Goal: Transaction & Acquisition: Purchase product/service

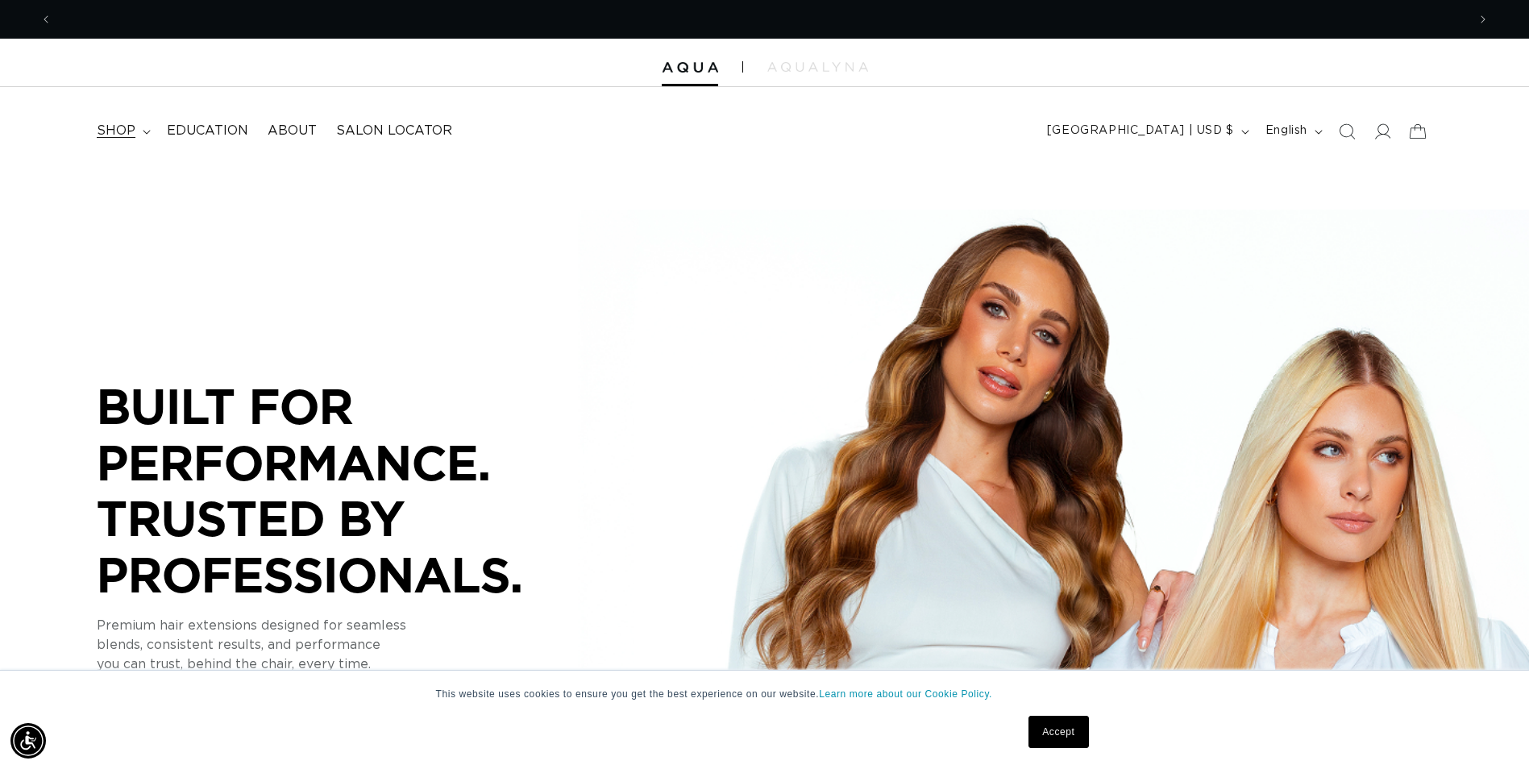
scroll to position [0, 1415]
click at [141, 123] on summary "shop" at bounding box center [122, 131] width 70 height 36
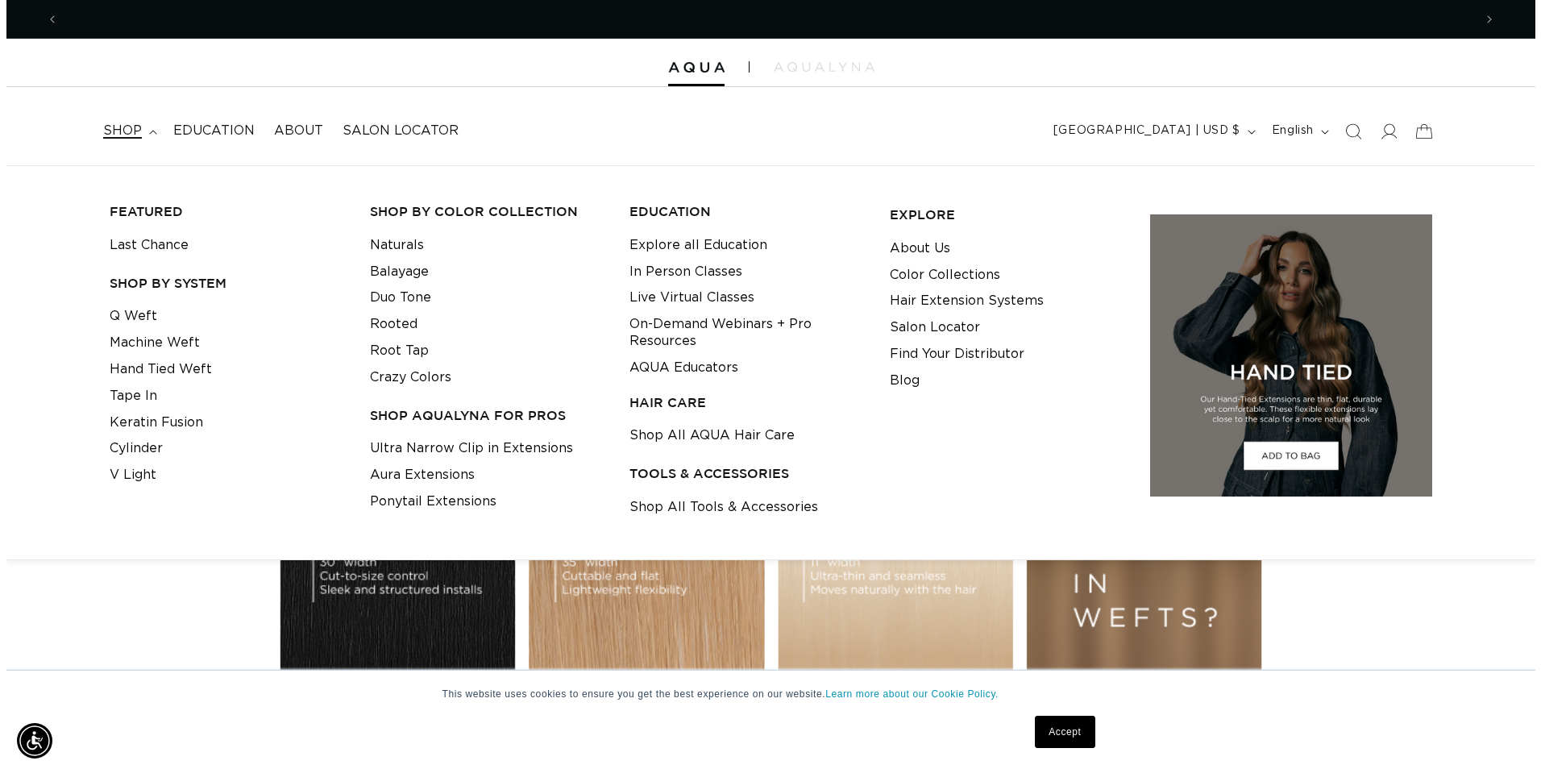
scroll to position [0, 0]
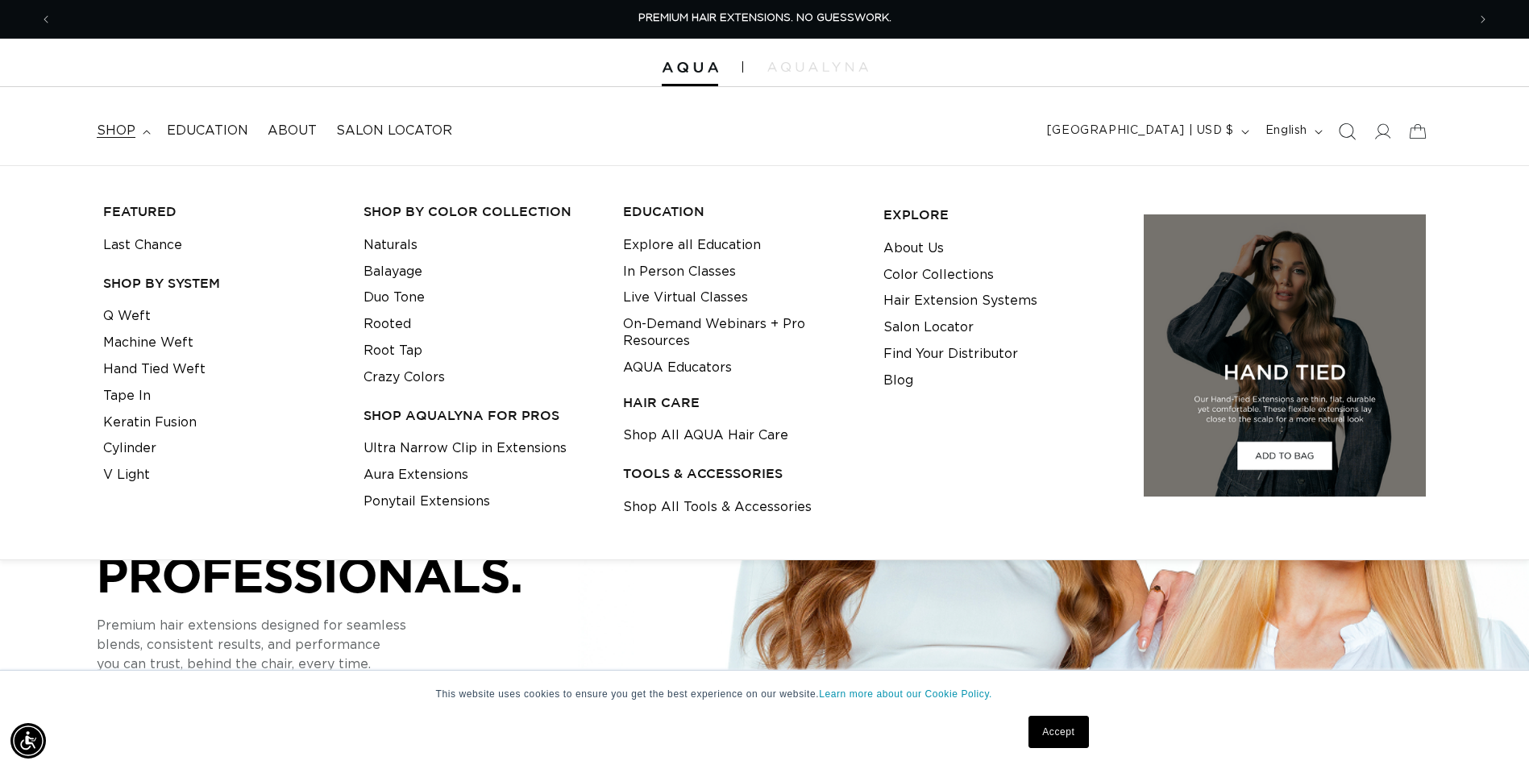
click at [1357, 136] on span "Search" at bounding box center [1346, 131] width 35 height 35
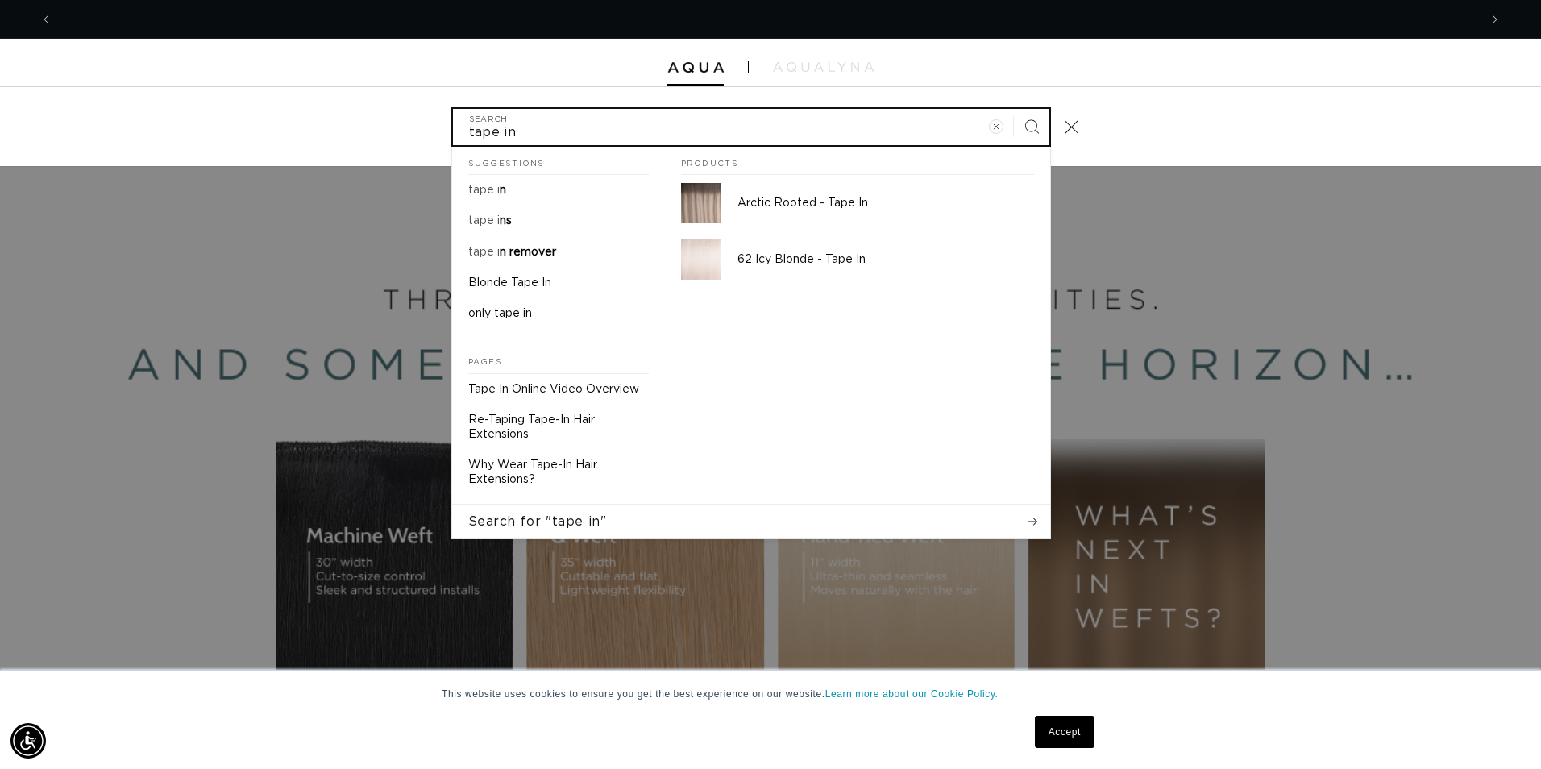
scroll to position [0, 2854]
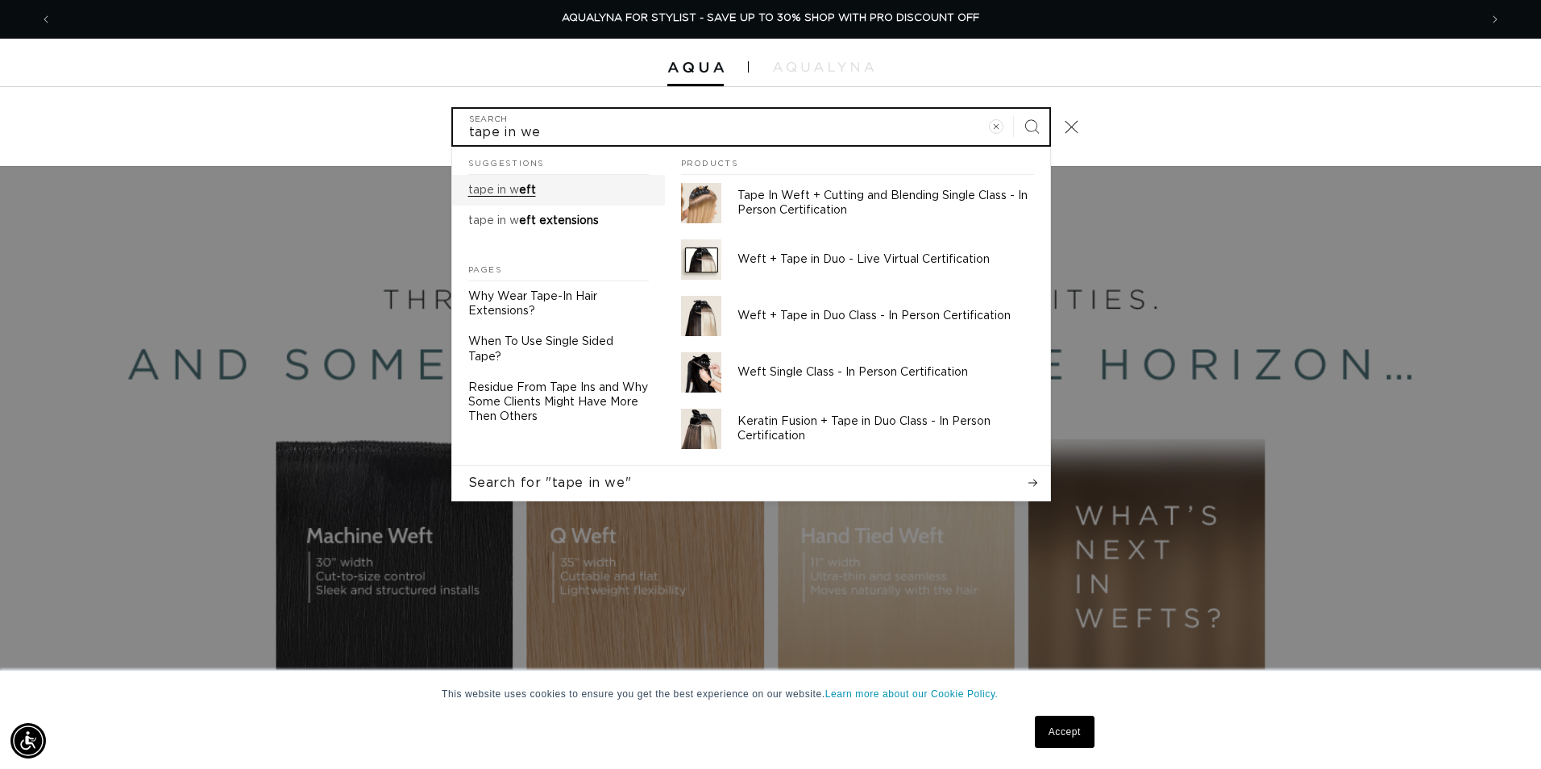
type input "tape in we"
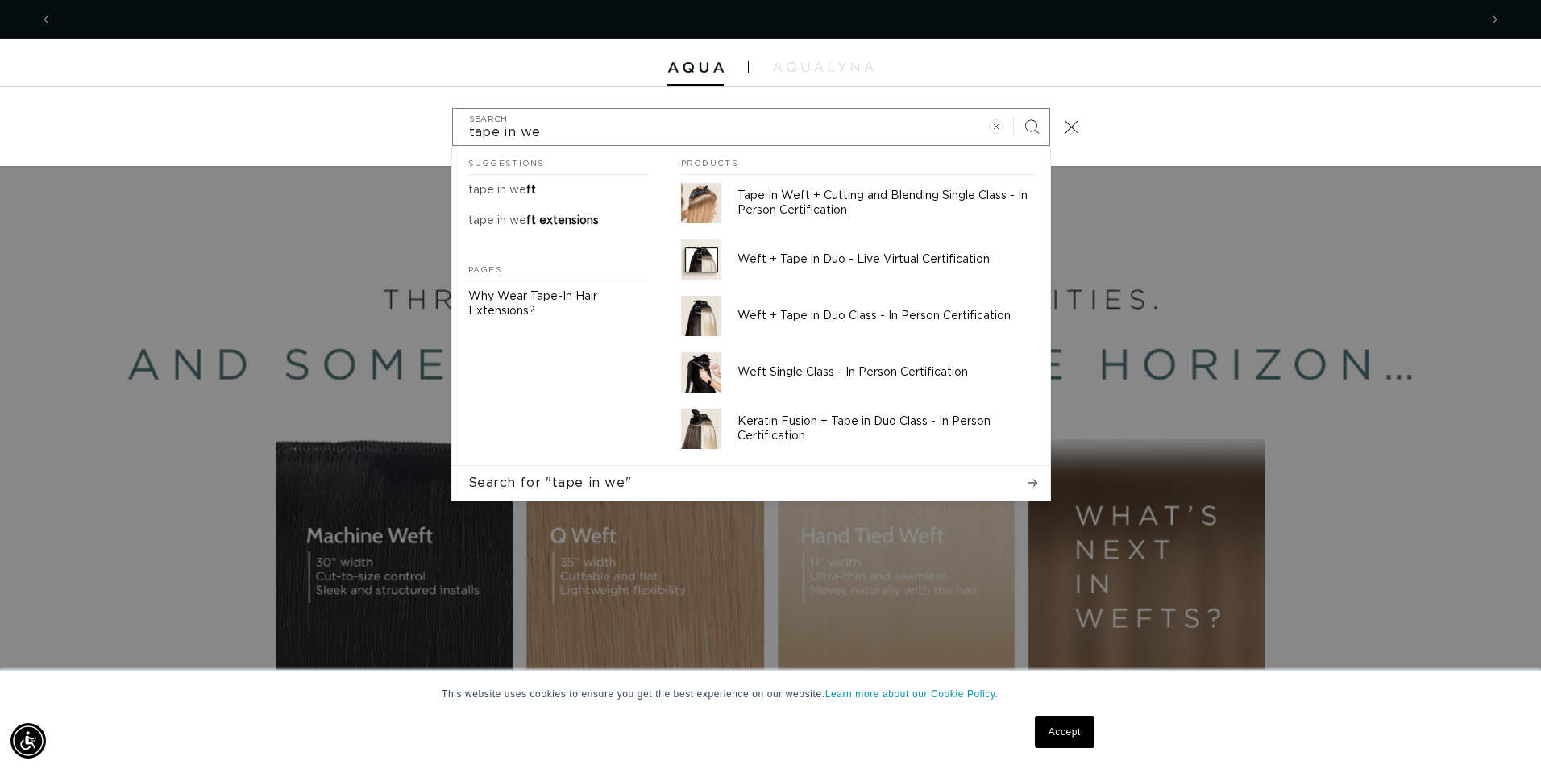
click at [522, 186] on mark "tape in we" at bounding box center [497, 190] width 58 height 11
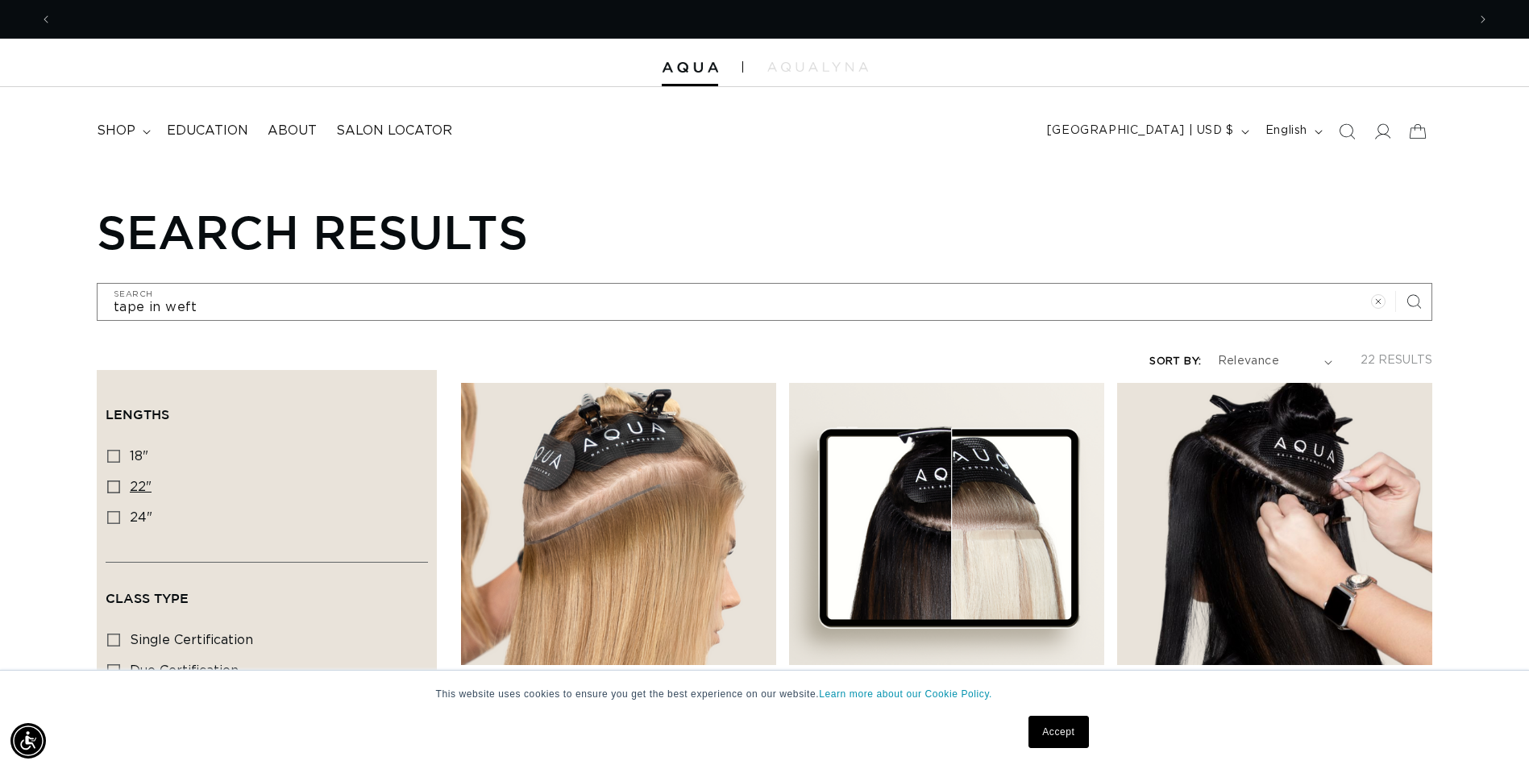
scroll to position [0, 1415]
click at [133, 481] on span "22"" at bounding box center [141, 486] width 22 height 13
click at [120, 481] on input "22" 22" (5 products)" at bounding box center [113, 486] width 13 height 13
checkbox input "true"
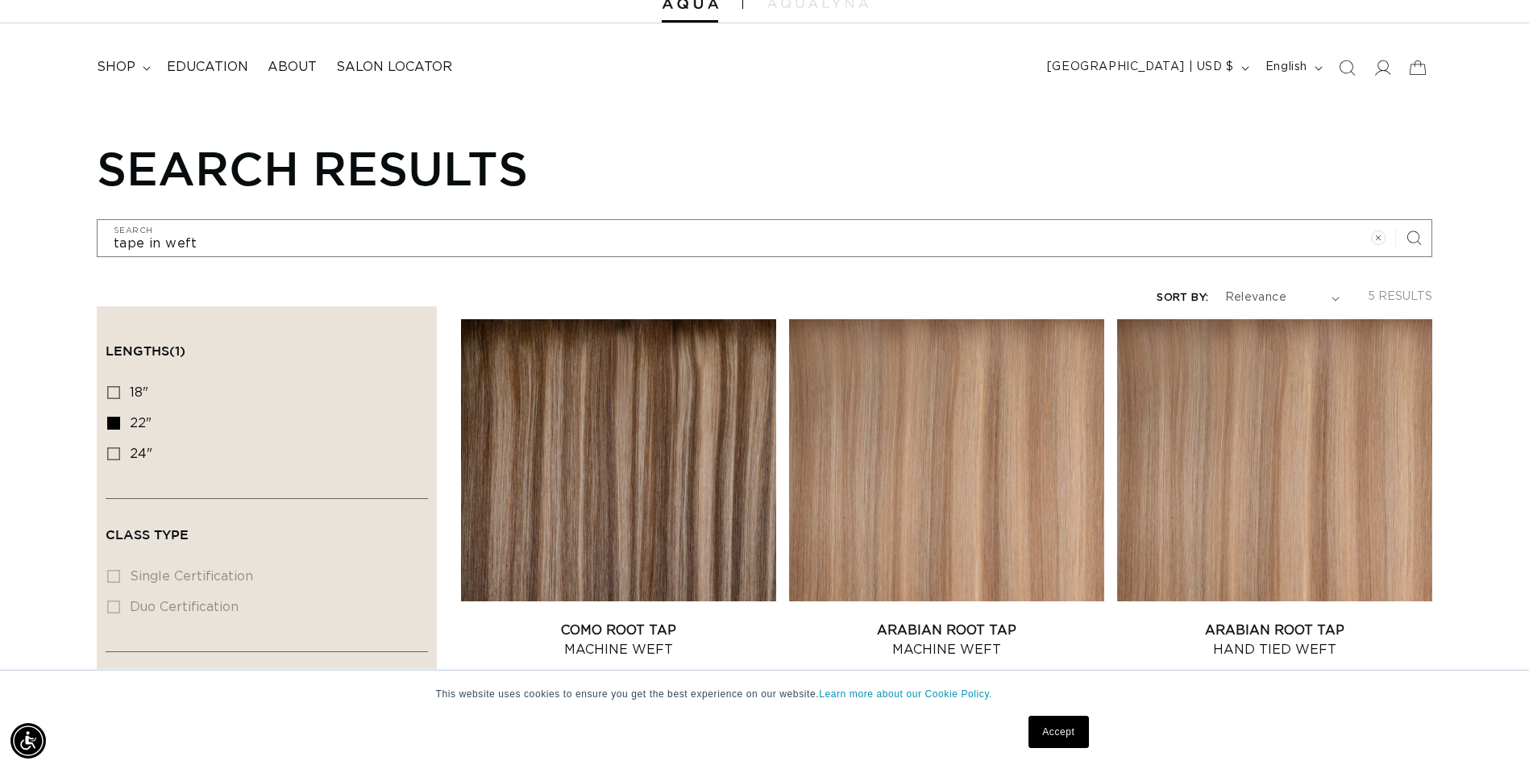
scroll to position [0, 2829]
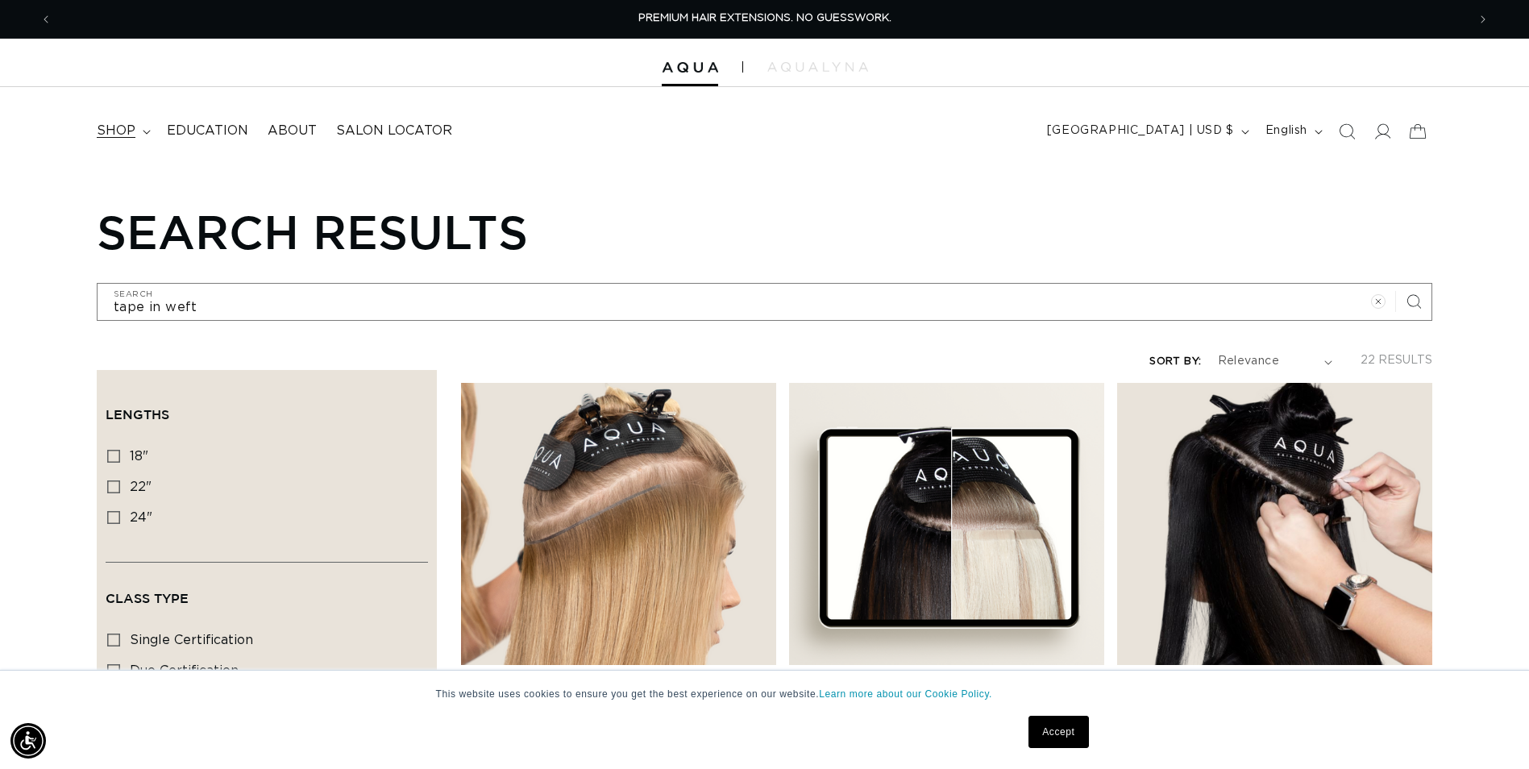
click at [118, 134] on span "shop" at bounding box center [116, 131] width 39 height 17
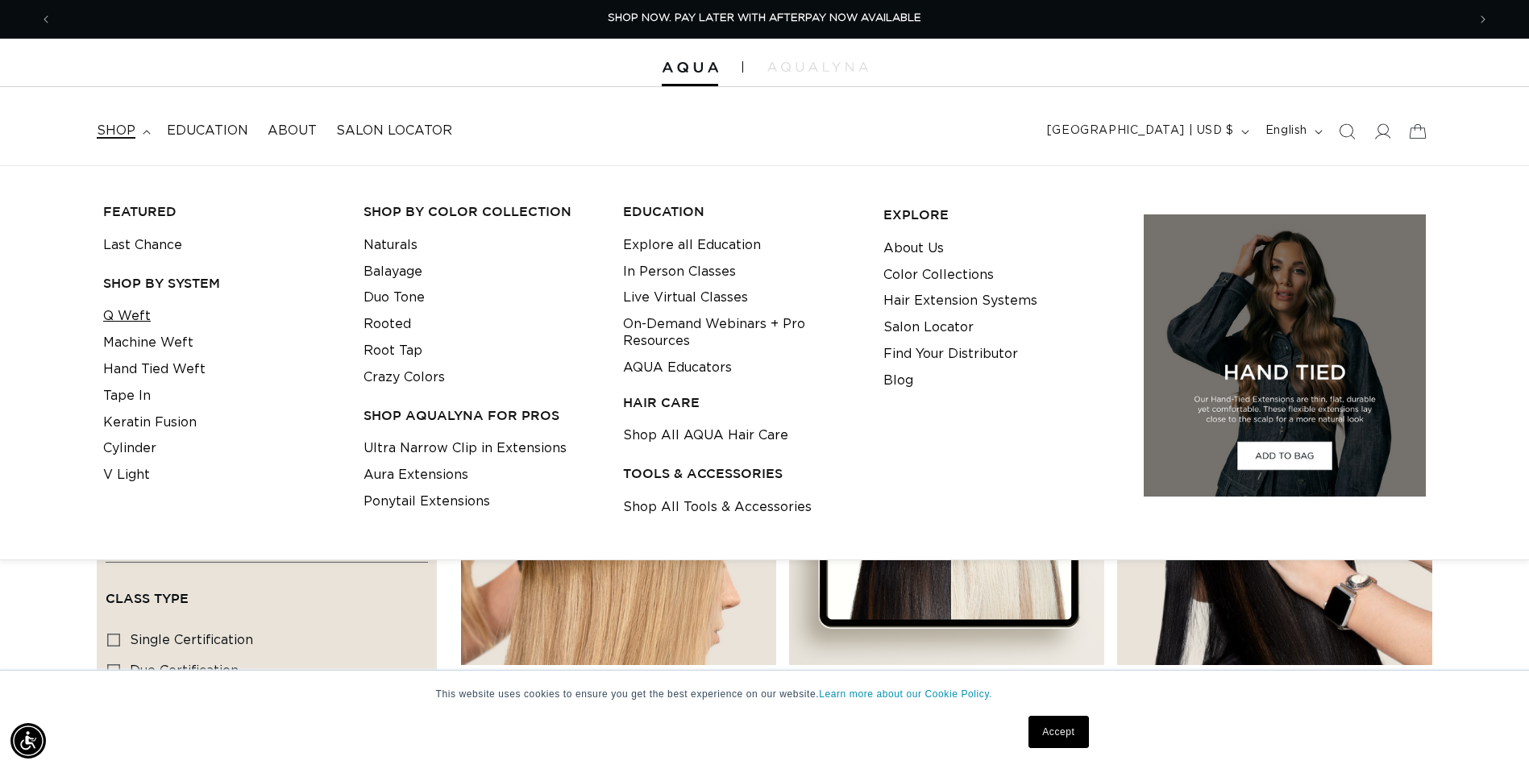
click at [127, 327] on link "Q Weft" at bounding box center [127, 316] width 48 height 27
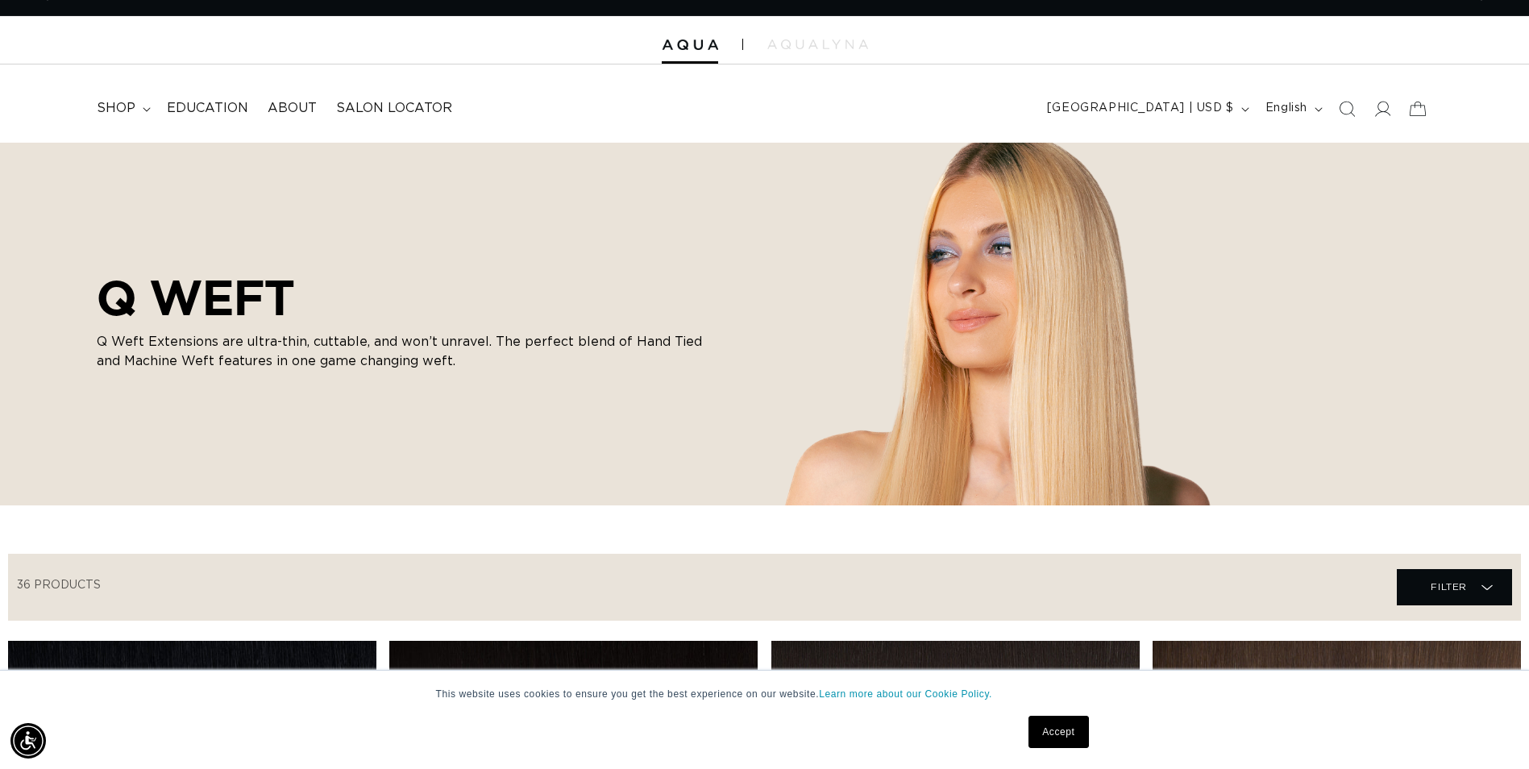
scroll to position [0, 2829]
click at [131, 102] on span "shop" at bounding box center [116, 108] width 39 height 17
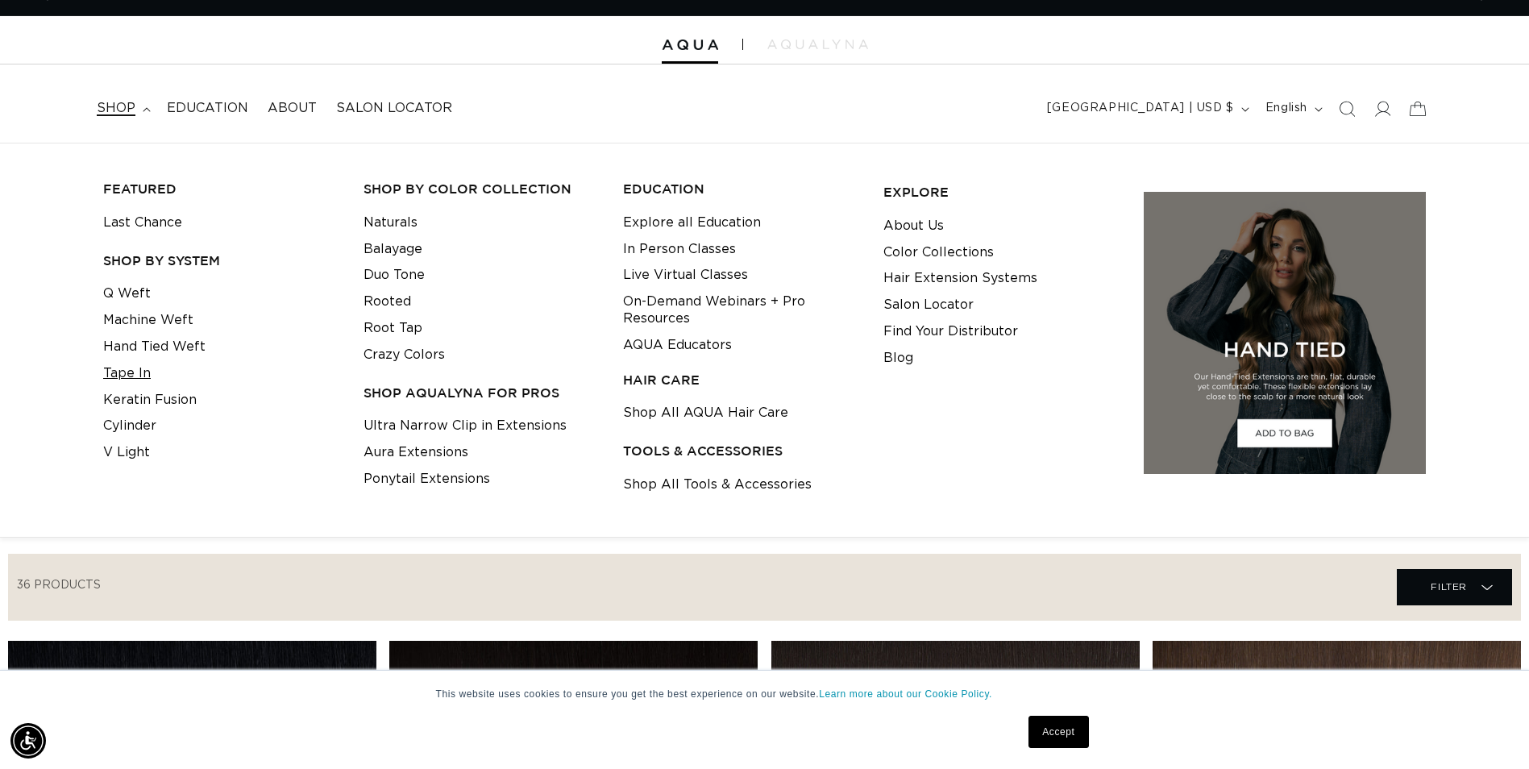
click at [118, 375] on link "Tape In" at bounding box center [127, 373] width 48 height 27
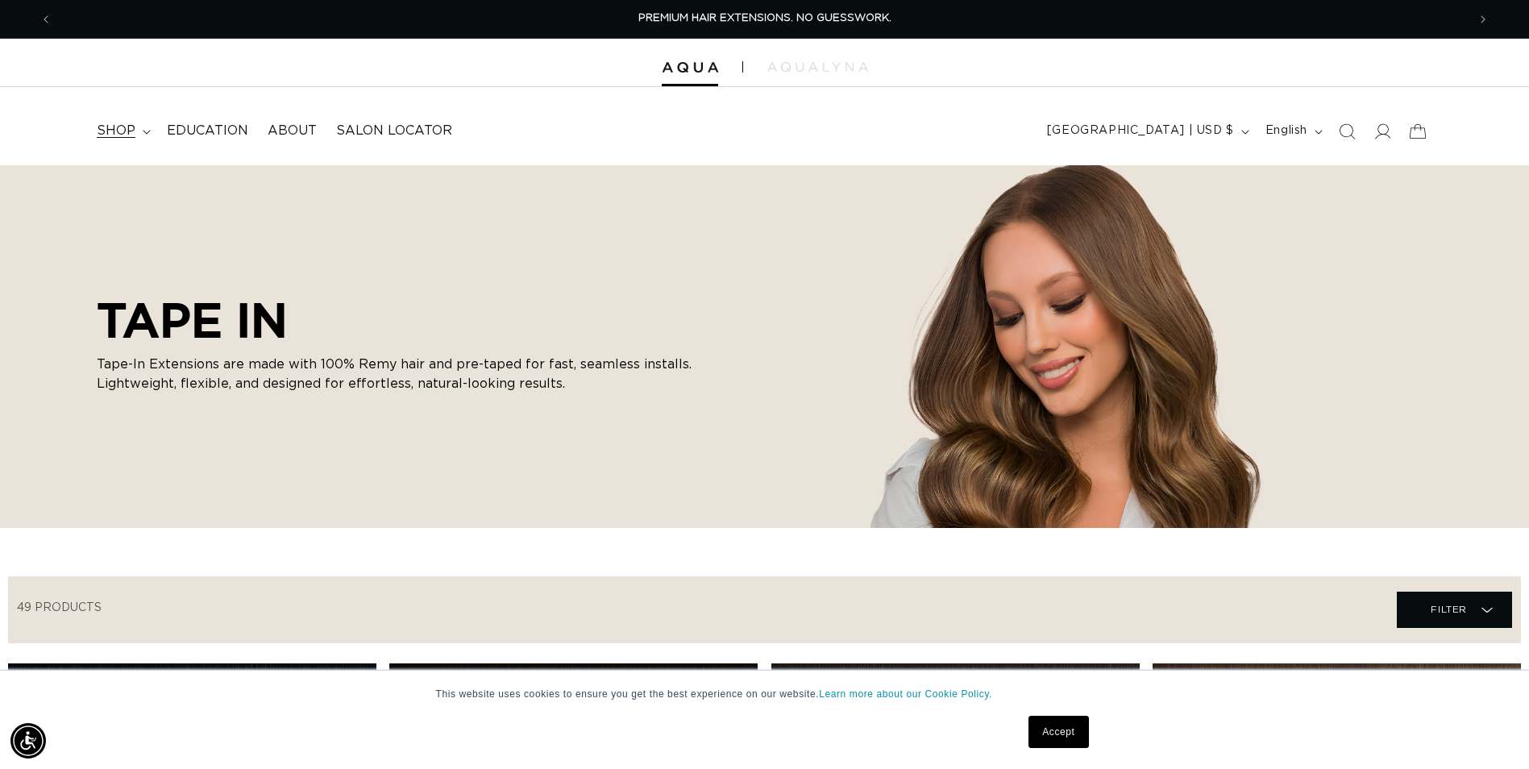
click at [115, 125] on span "shop" at bounding box center [116, 131] width 39 height 17
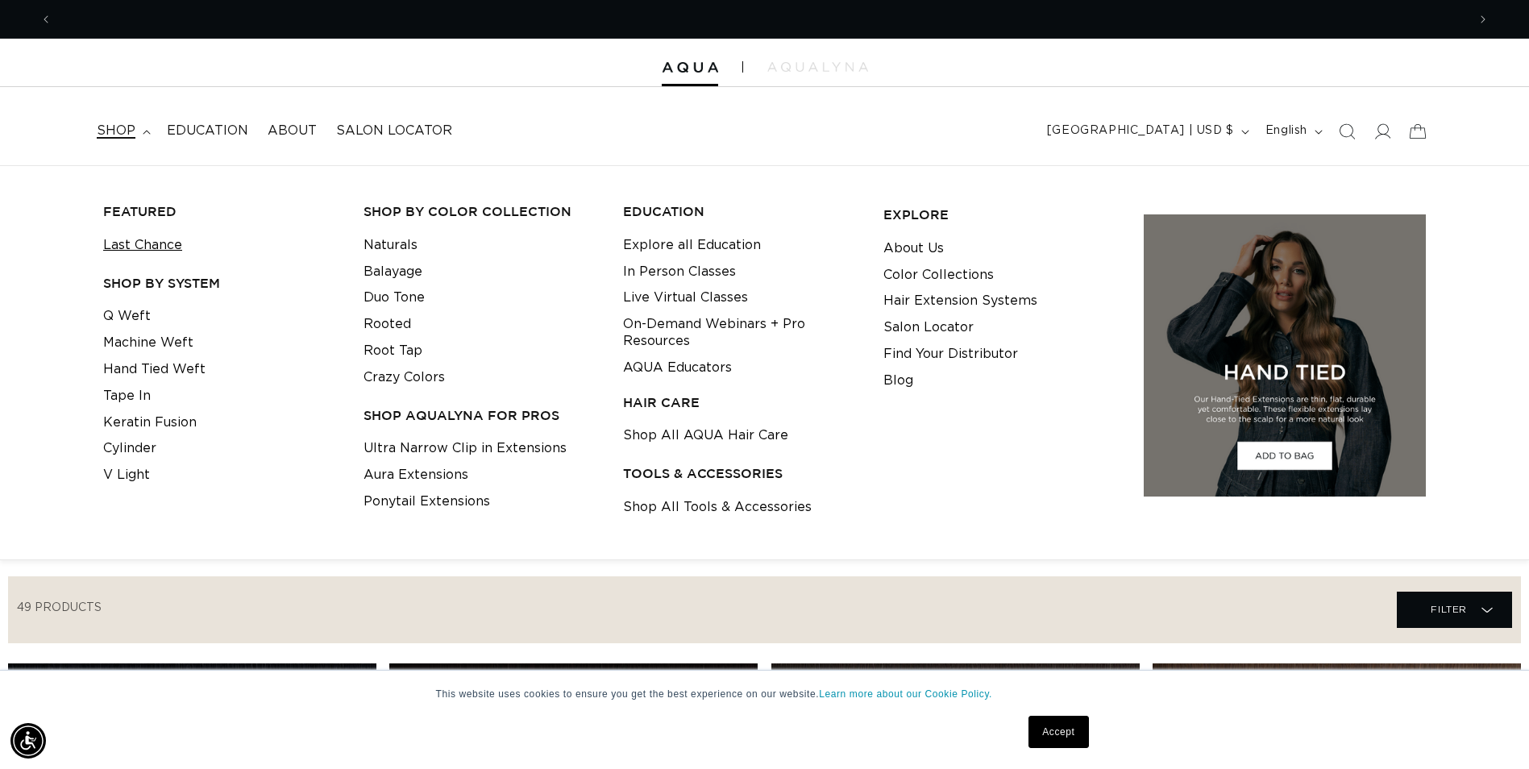
scroll to position [0, 2829]
click at [1352, 127] on icon "Search" at bounding box center [1348, 131] width 17 height 17
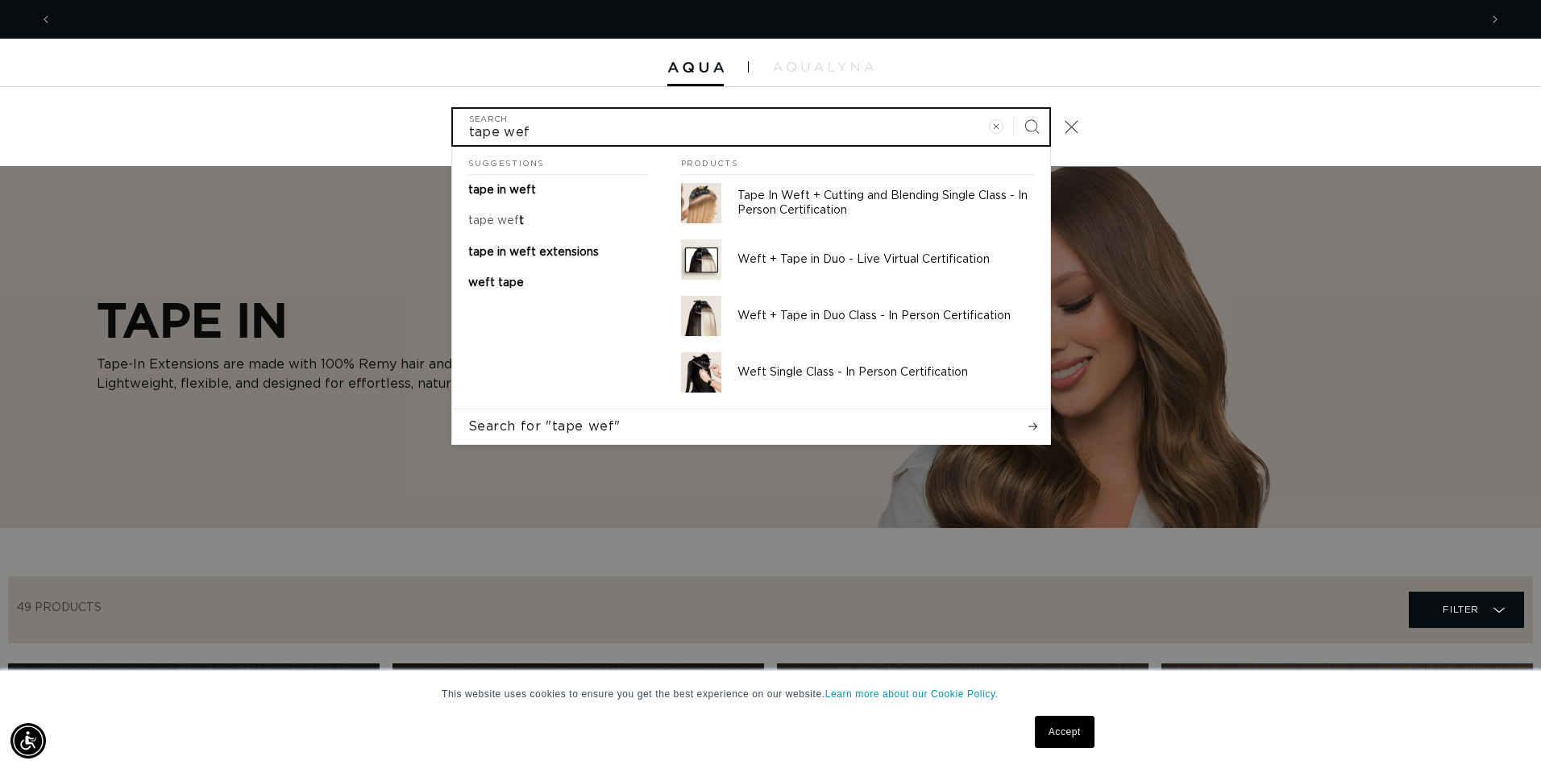
scroll to position [0, 2854]
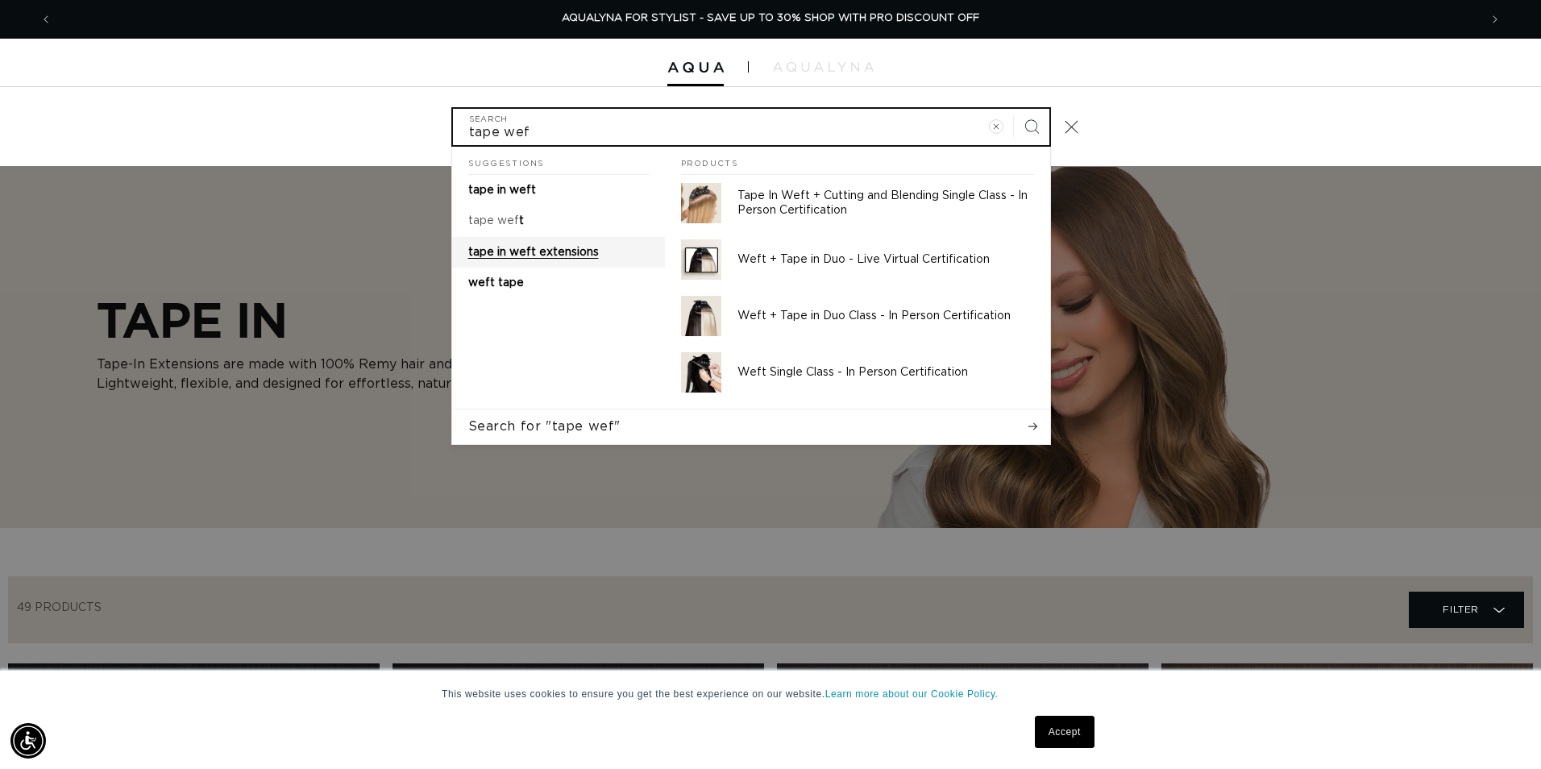
type input "tape wef"
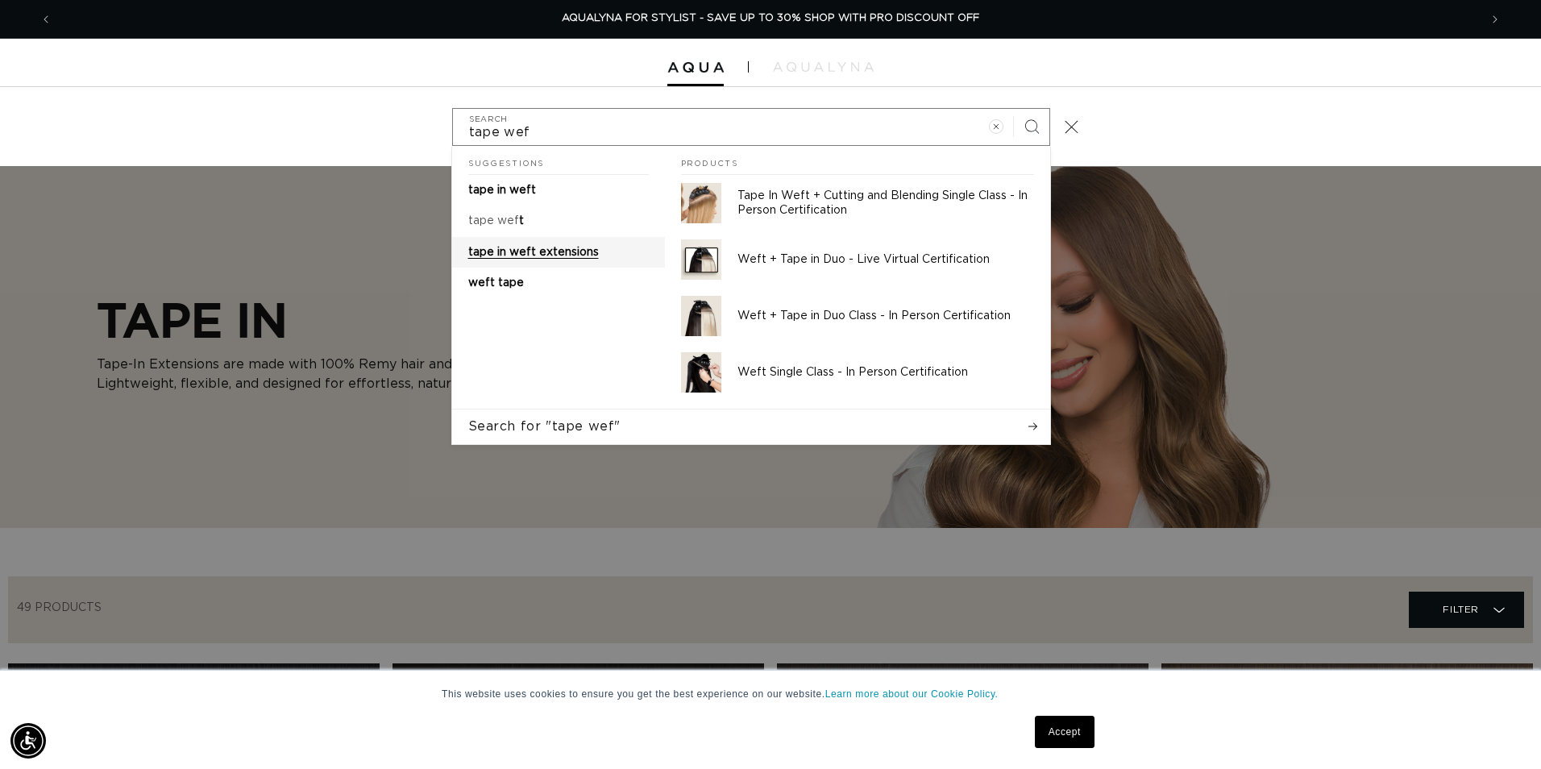
click at [578, 256] on span "tape in weft extensions" at bounding box center [533, 252] width 131 height 11
